Goal: Information Seeking & Learning: Learn about a topic

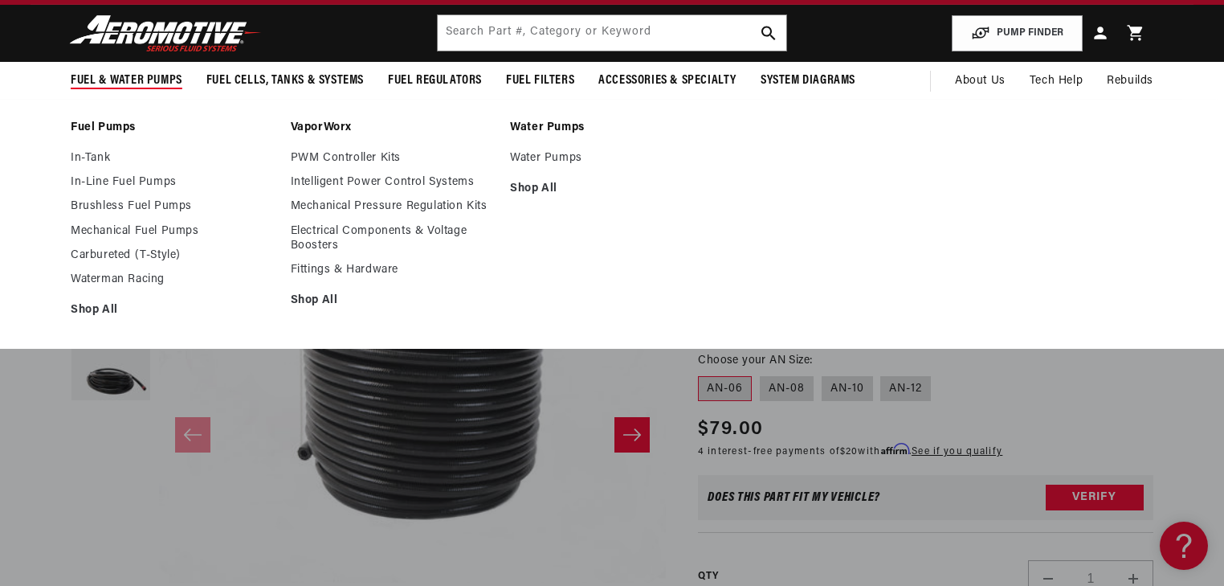
scroll to position [0, 636]
click at [318, 273] on link "Fittings & Hardware" at bounding box center [393, 270] width 204 height 14
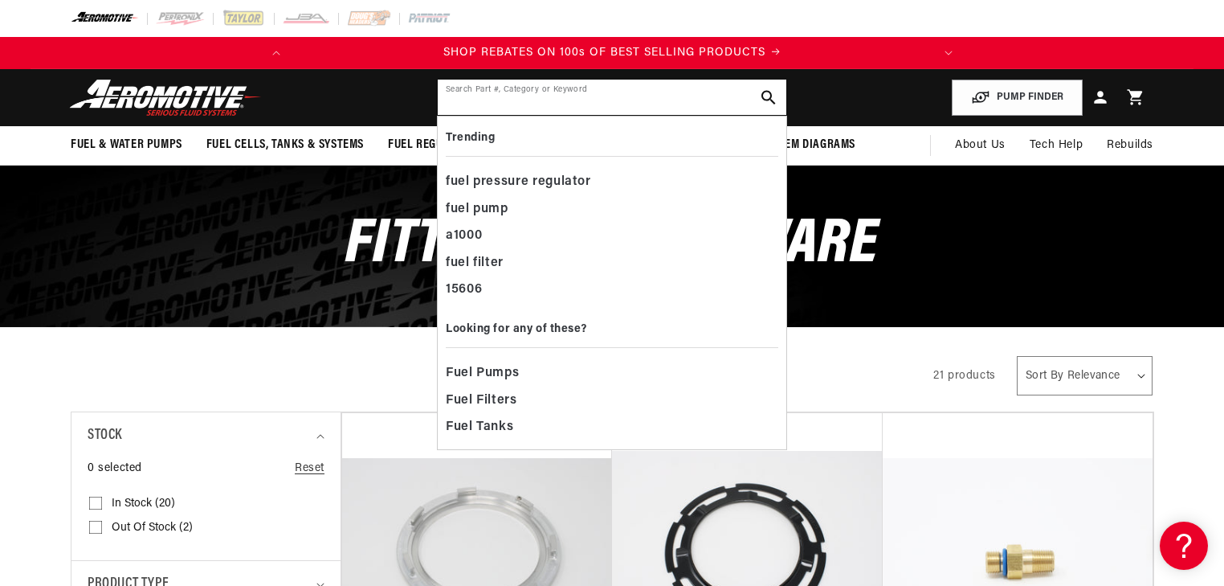
click at [476, 96] on input "text" at bounding box center [612, 97] width 349 height 35
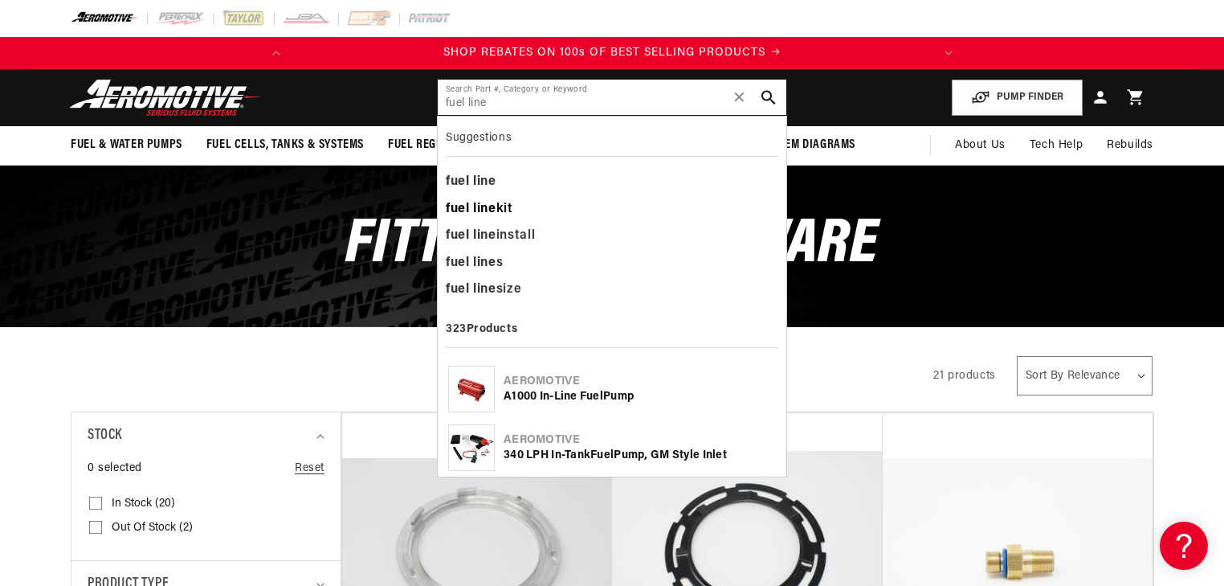
type input "fuel line"
click at [501, 208] on div "fuel line kit" at bounding box center [612, 209] width 333 height 27
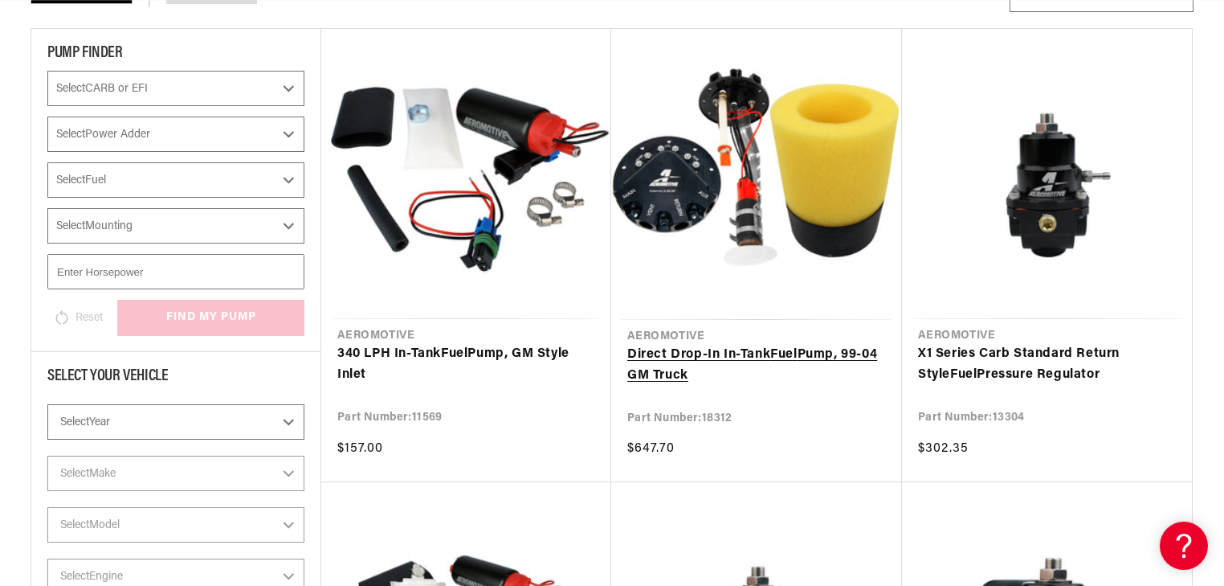
scroll to position [0, 636]
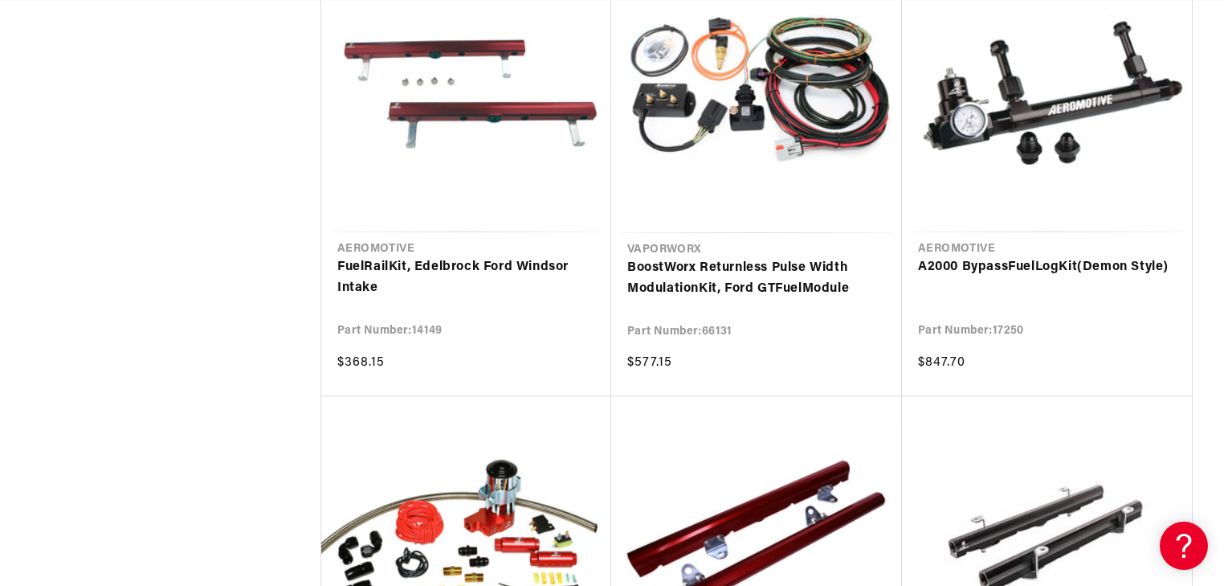
scroll to position [0, 636]
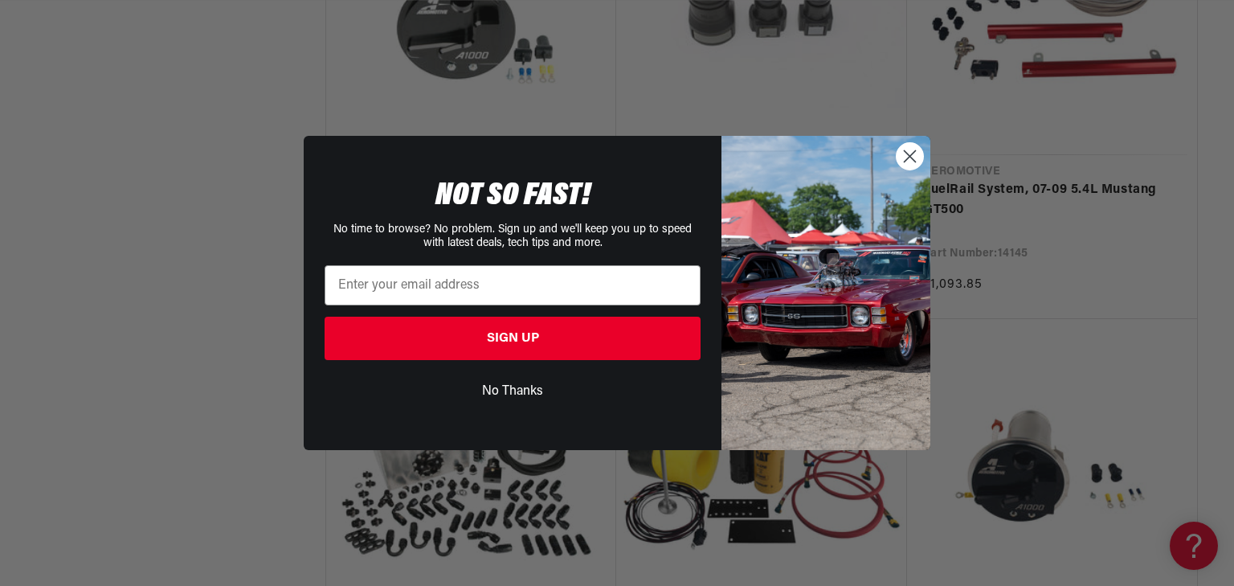
click at [910, 163] on circle "Close dialog" at bounding box center [910, 156] width 27 height 27
